Goal: Register for event/course

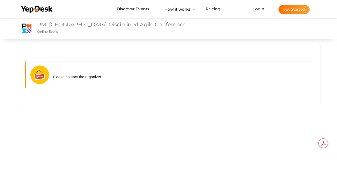
click at [88, 24] on link "PMI [GEOGRAPHIC_DATA] Disciplined Agile Conference" at bounding box center [111, 24] width 149 height 6
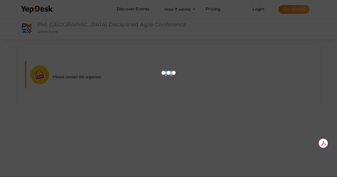
click at [88, 24] on div at bounding box center [168, 88] width 337 height 177
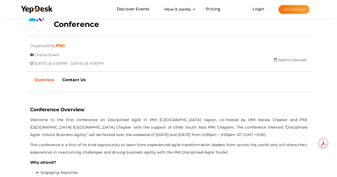
scroll to position [104, 0]
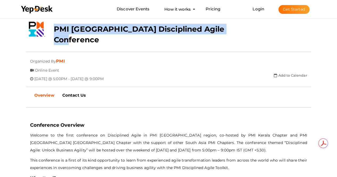
drag, startPoint x: 229, startPoint y: 29, endPoint x: 52, endPoint y: 27, distance: 176.7
click at [52, 27] on div "PMI [GEOGRAPHIC_DATA] Disciplined Agile Conference" at bounding box center [145, 33] width 190 height 27
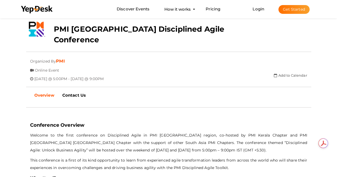
click at [52, 27] on div "PMI [GEOGRAPHIC_DATA] Disciplined Agile Conference" at bounding box center [145, 33] width 190 height 27
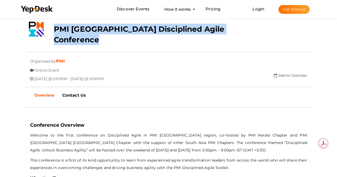
drag, startPoint x: 56, startPoint y: 28, endPoint x: 231, endPoint y: 39, distance: 175.4
click at [231, 20] on div "PMI [GEOGRAPHIC_DATA] Disciplined Agile Conference Updating Status Visit Website" at bounding box center [168, 20] width 285 height 0
